Goal: Book appointment/travel/reservation

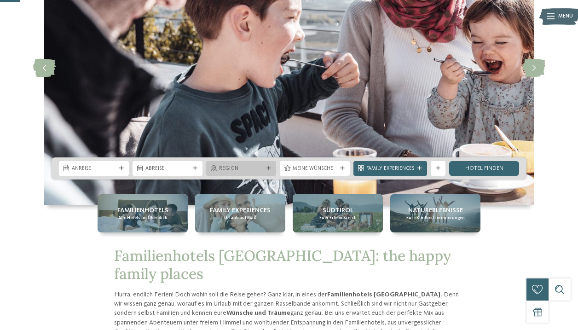
click at [245, 164] on div "Region" at bounding box center [241, 168] width 70 height 15
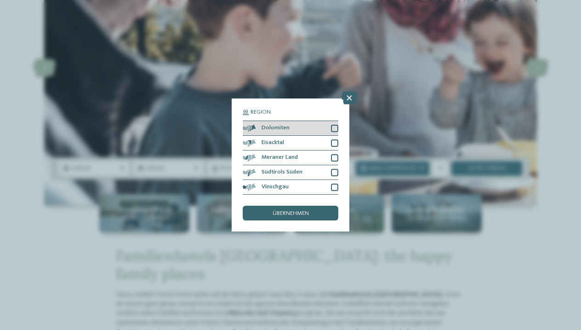
click at [338, 125] on div at bounding box center [334, 128] width 7 height 7
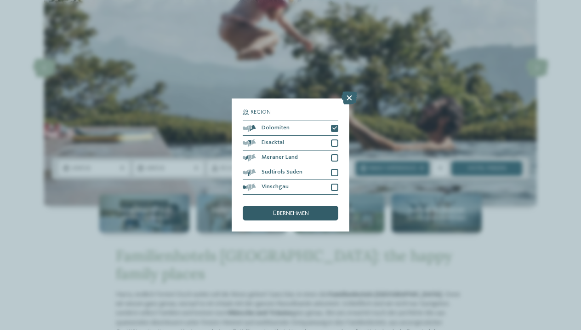
click at [303, 211] on span "übernehmen" at bounding box center [291, 214] width 36 height 6
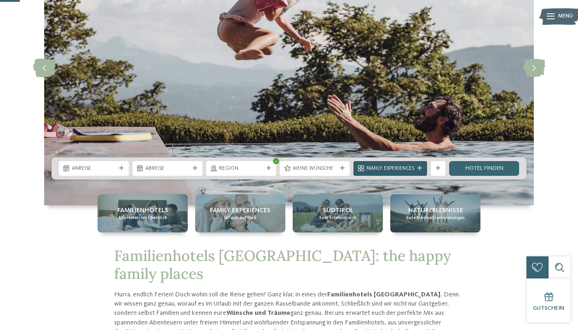
click at [417, 169] on div at bounding box center [419, 168] width 7 height 5
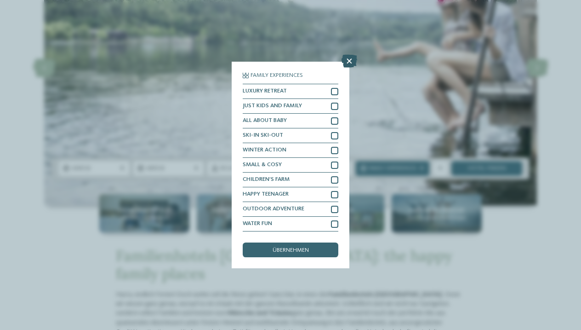
click at [349, 55] on icon at bounding box center [350, 61] width 16 height 13
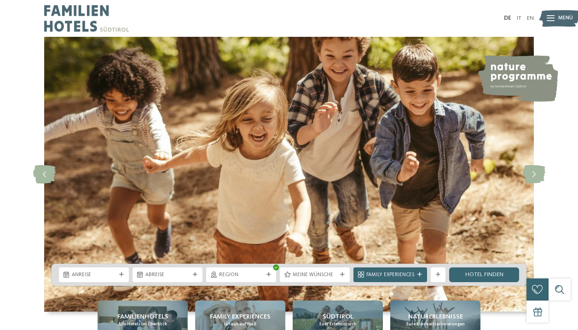
click at [551, 19] on icon at bounding box center [550, 19] width 8 height 6
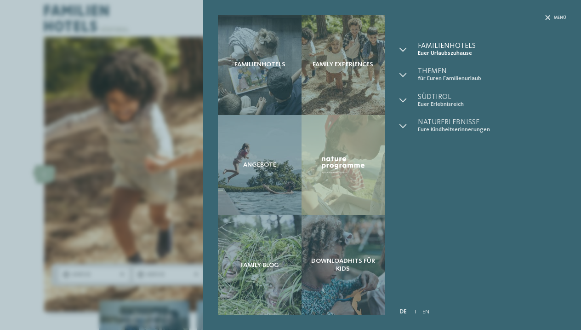
click at [448, 50] on span "Euer Urlaubszuhause" at bounding box center [492, 53] width 149 height 7
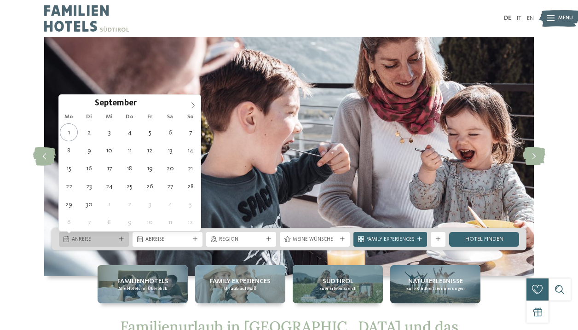
click at [117, 236] on div "Anreise" at bounding box center [94, 239] width 48 height 8
click at [193, 104] on icon at bounding box center [192, 105] width 3 height 6
type input "****"
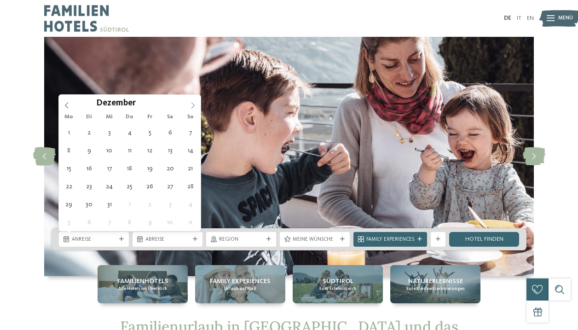
click at [193, 104] on icon at bounding box center [192, 105] width 3 height 6
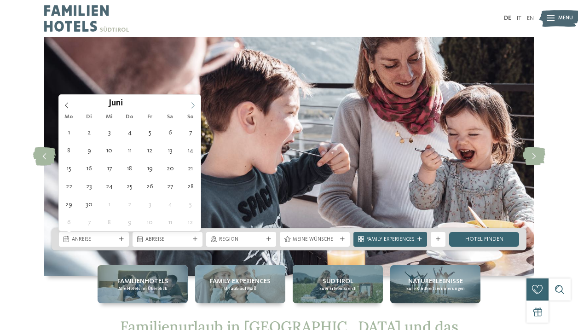
click at [193, 104] on icon at bounding box center [192, 105] width 3 height 6
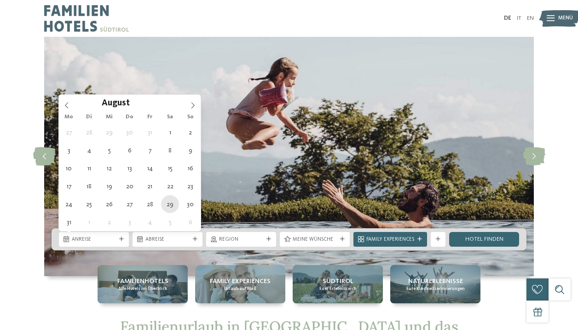
type div "29.08.2026"
type input "****"
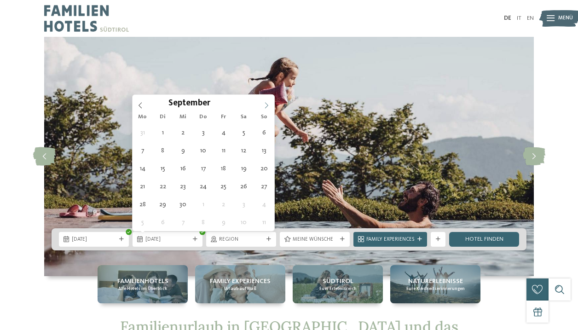
click at [265, 103] on icon at bounding box center [266, 105] width 6 height 6
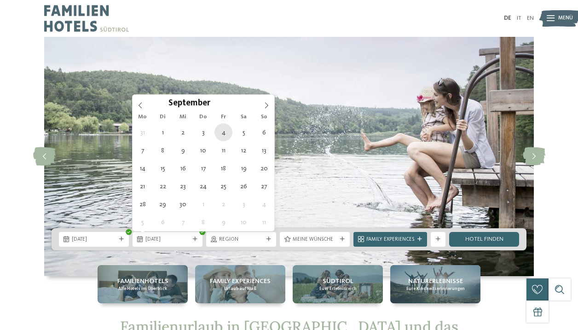
type div "04.09.2026"
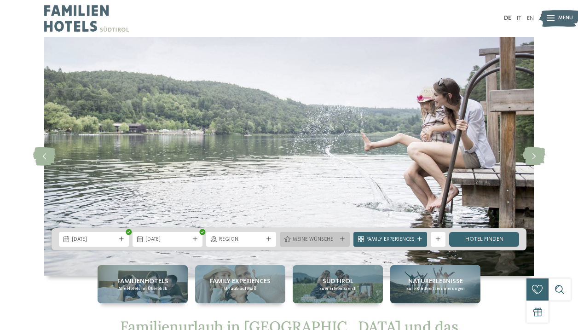
click at [345, 238] on div at bounding box center [341, 239] width 7 height 5
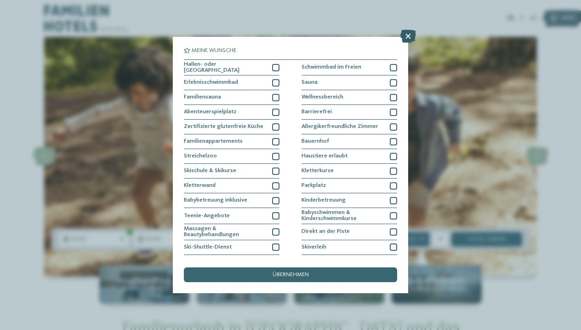
click at [407, 36] on icon at bounding box center [409, 36] width 16 height 13
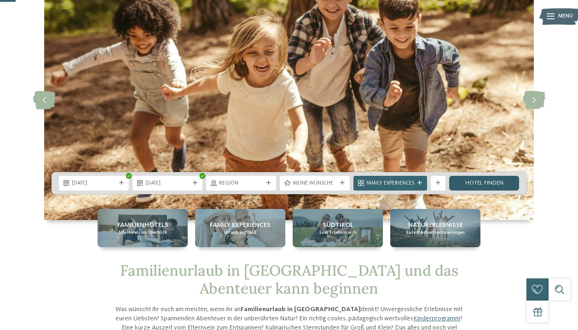
scroll to position [57, 0]
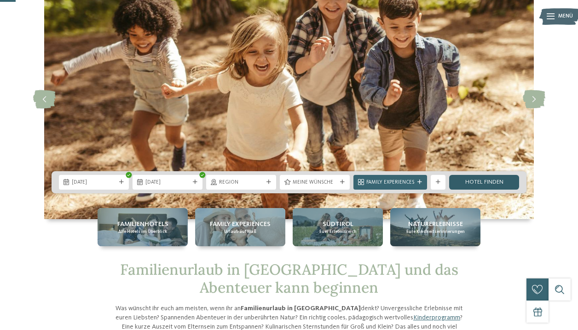
click at [480, 182] on link "Hotel finden" at bounding box center [484, 182] width 70 height 15
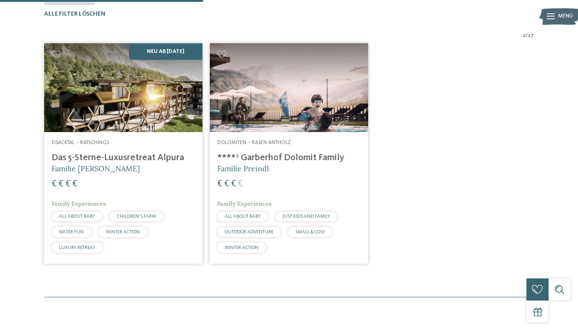
scroll to position [211, 0]
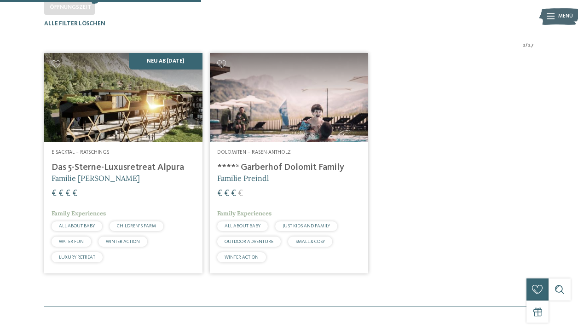
click at [288, 162] on div "Dolomiten – Rasen-Antholz ****ˢ Garberhof Dolomit Family Familie Preindl € € € …" at bounding box center [289, 207] width 158 height 131
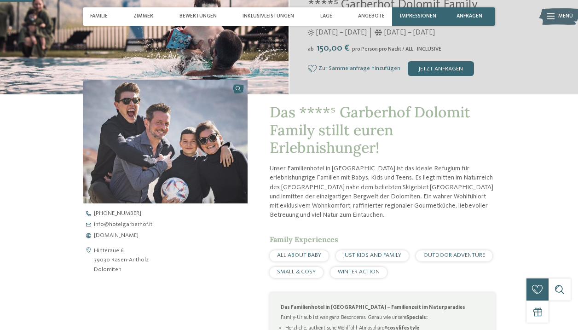
scroll to position [181, 0]
click at [118, 234] on span "www.hotelgarberhof.it" at bounding box center [116, 235] width 45 height 6
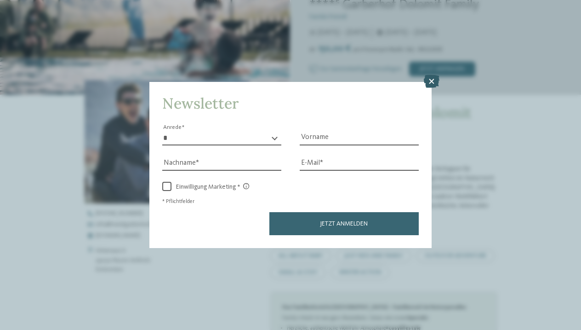
click at [435, 75] on icon at bounding box center [432, 81] width 16 height 13
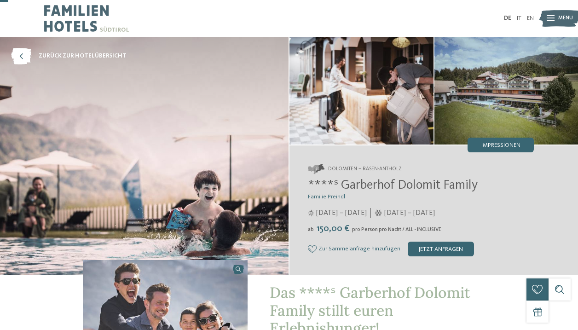
scroll to position [0, 0]
click at [88, 11] on img at bounding box center [86, 18] width 85 height 37
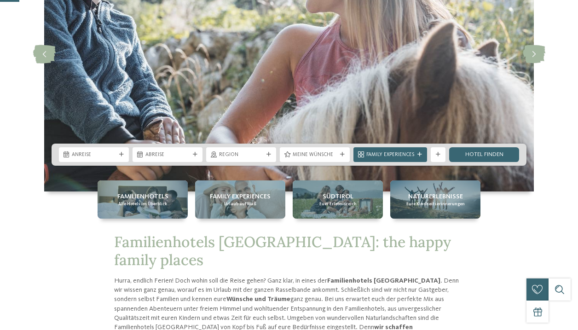
scroll to position [126, 0]
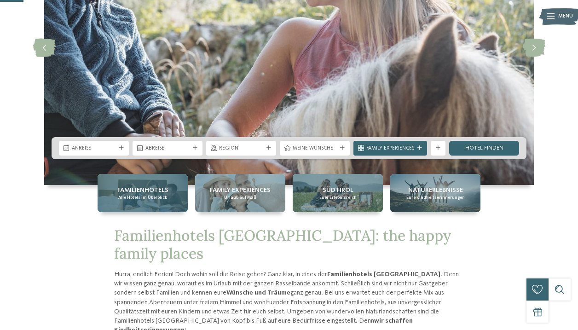
click at [150, 199] on span "Alle Hotels im Überblick" at bounding box center [142, 198] width 49 height 6
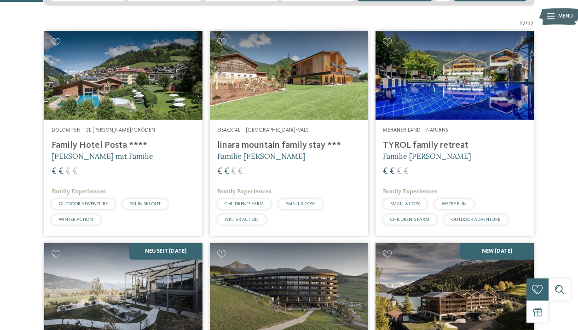
scroll to position [174, 0]
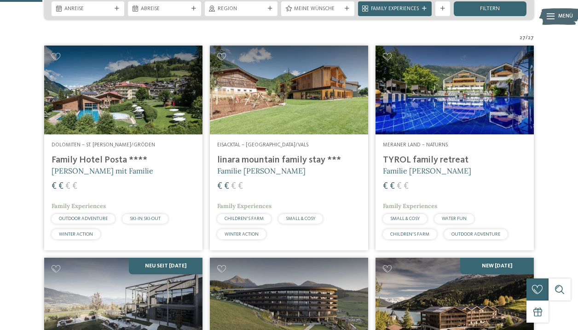
click at [101, 133] on img at bounding box center [123, 90] width 158 height 89
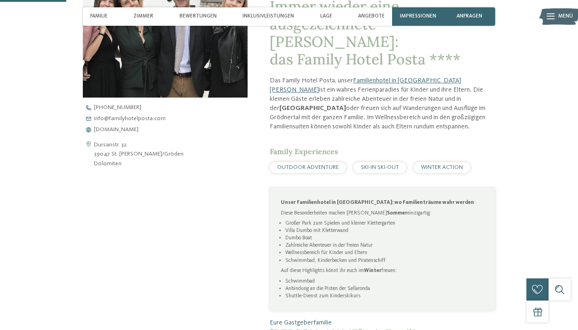
scroll to position [288, 0]
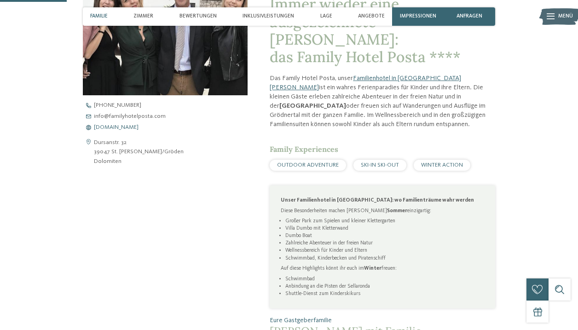
click at [138, 126] on span "www.familyhotelposta.com" at bounding box center [116, 128] width 45 height 6
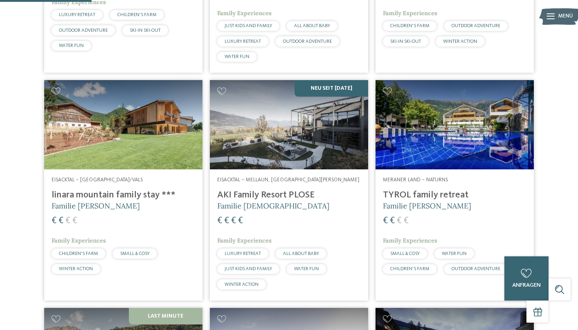
scroll to position [377, 0]
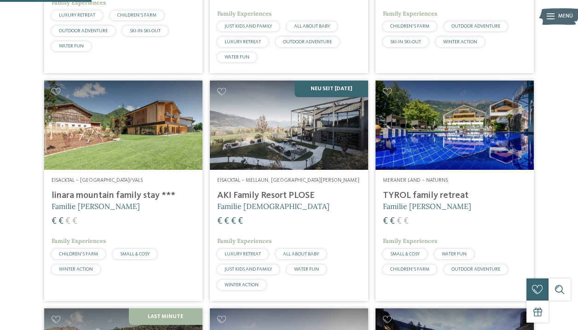
click at [152, 148] on img at bounding box center [123, 124] width 158 height 89
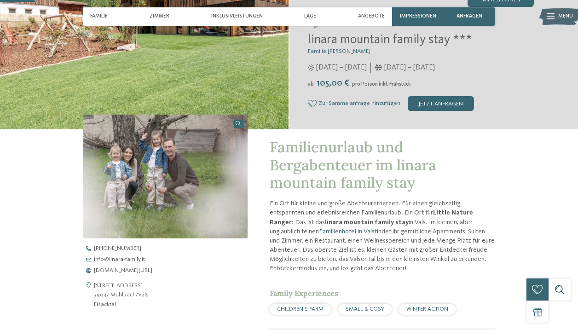
scroll to position [145, 0]
click at [114, 269] on span "[DOMAIN_NAME][URL]" at bounding box center [123, 271] width 58 height 6
